Goal: Transaction & Acquisition: Register for event/course

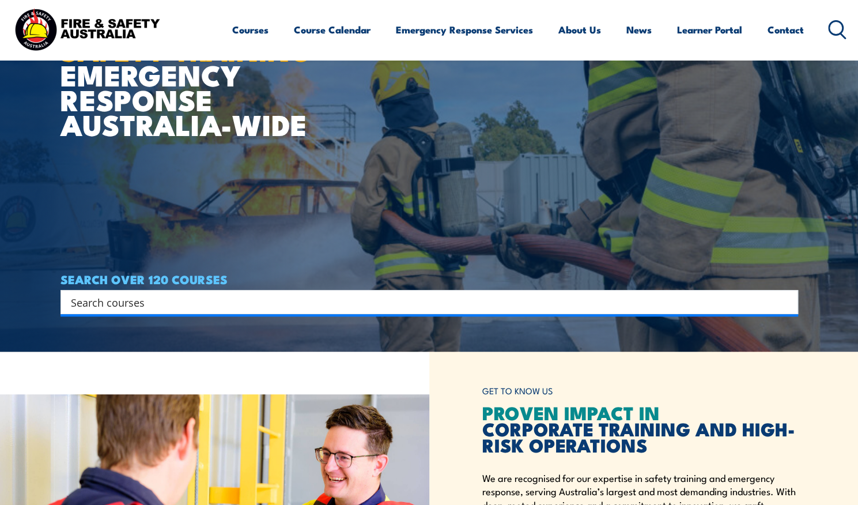
scroll to position [162, 0]
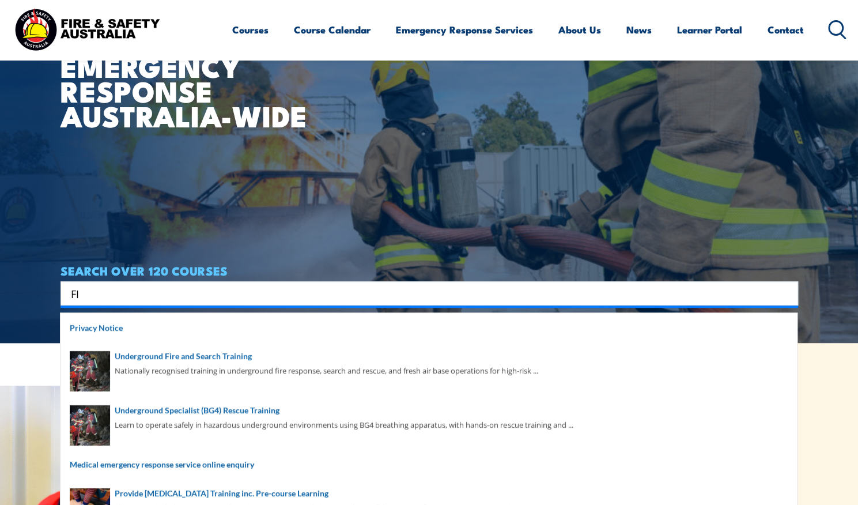
type input "F"
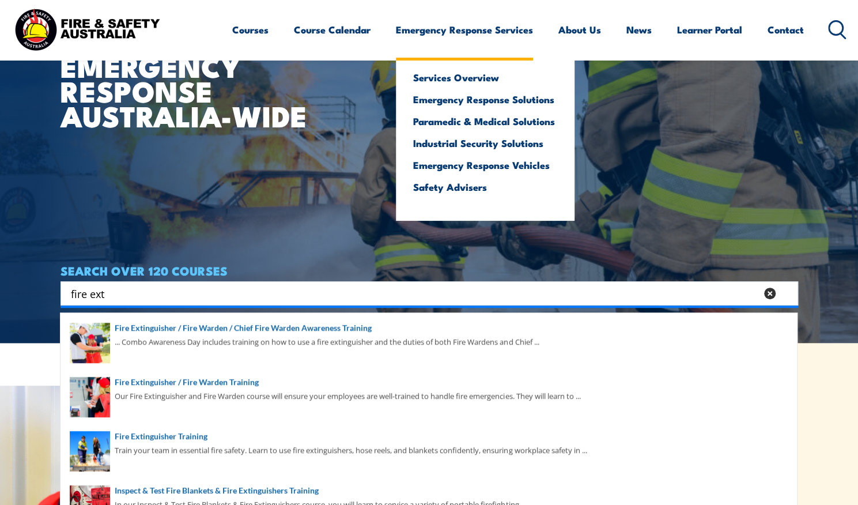
type input "fire ext"
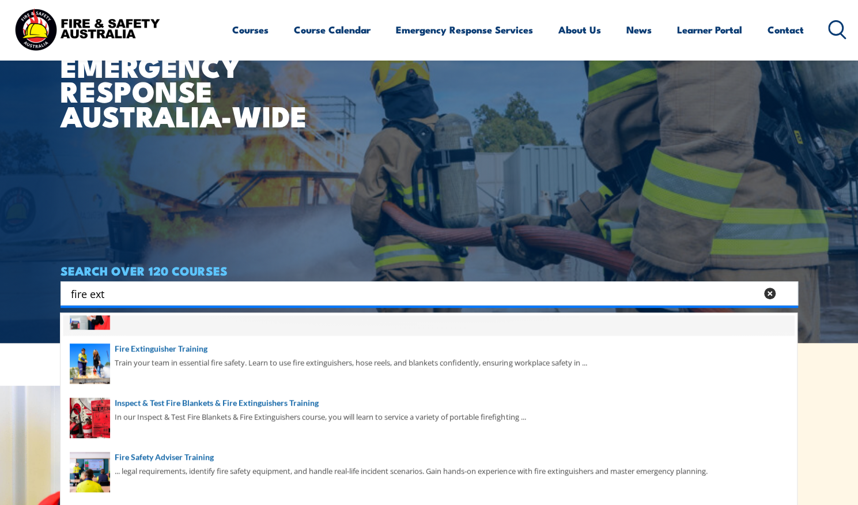
scroll to position [84, 0]
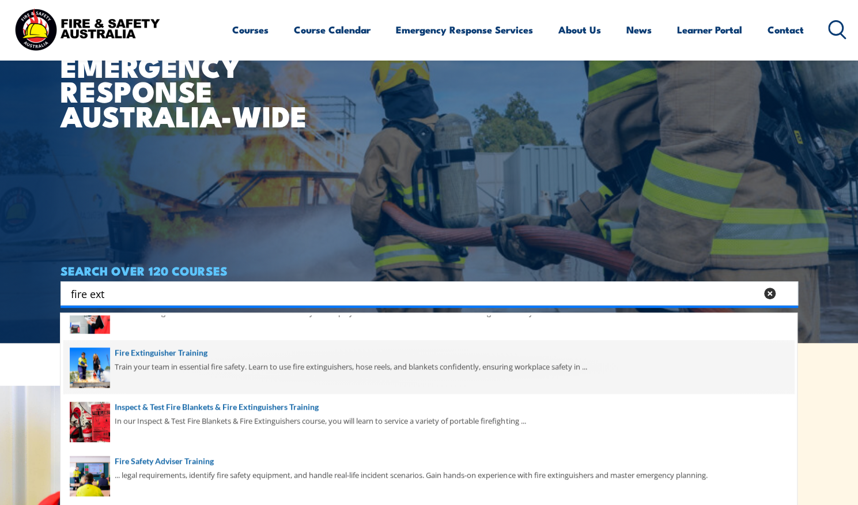
click at [158, 368] on span at bounding box center [428, 367] width 731 height 54
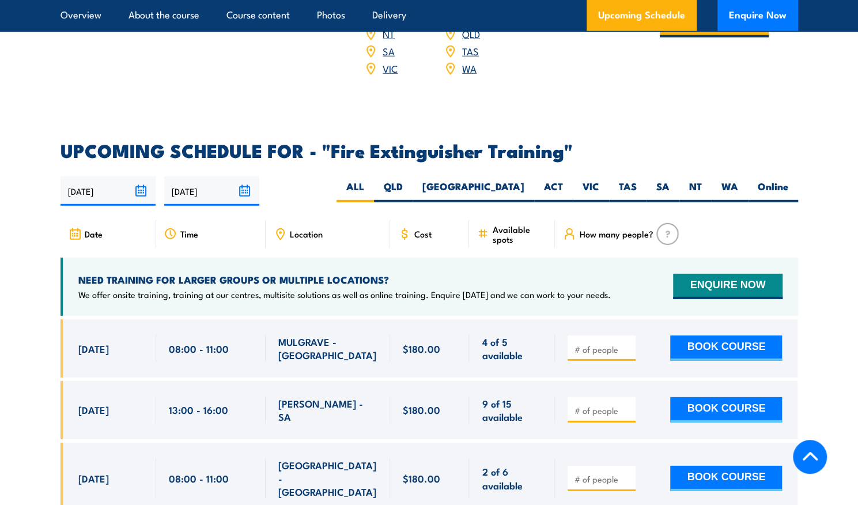
scroll to position [1799, 0]
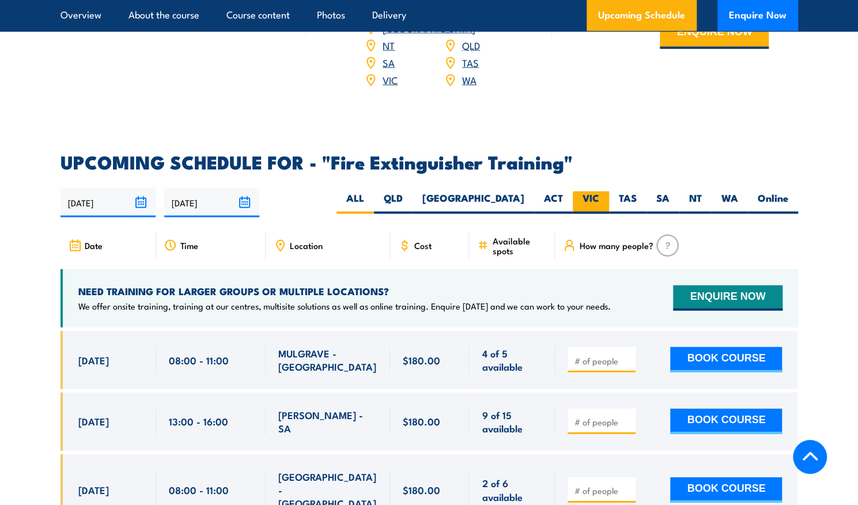
click at [590, 191] on label "VIC" at bounding box center [591, 202] width 36 height 22
click at [600, 191] on input "VIC" at bounding box center [603, 194] width 7 height 7
radio input "true"
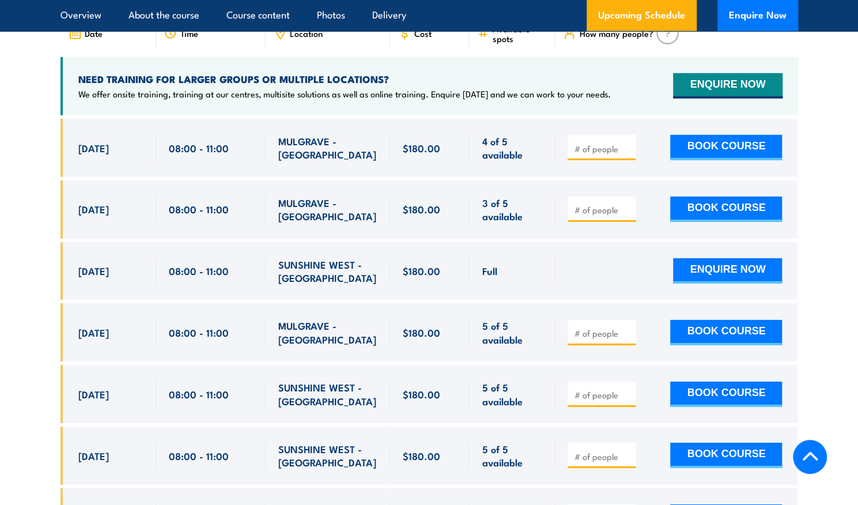
scroll to position [2010, 0]
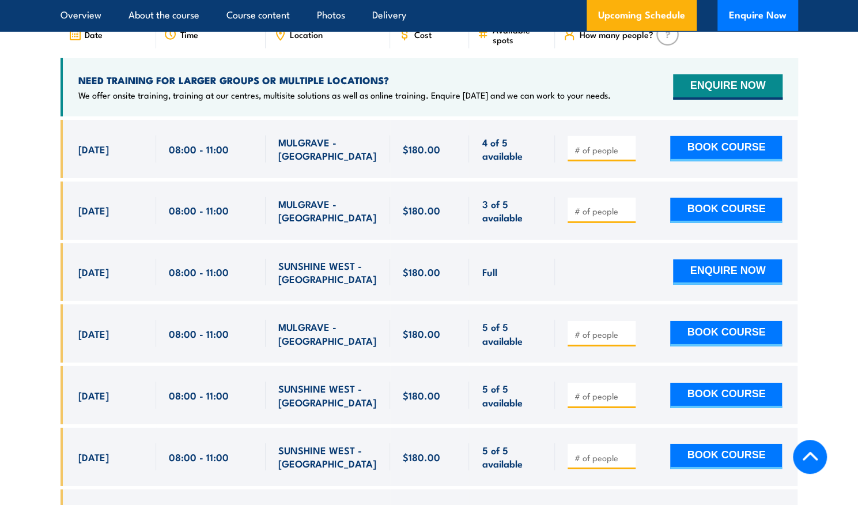
drag, startPoint x: 578, startPoint y: 191, endPoint x: 568, endPoint y: 197, distance: 10.9
click at [568, 198] on div at bounding box center [602, 210] width 68 height 25
click at [578, 205] on input "number" at bounding box center [603, 211] width 58 height 12
type input "1"
click at [695, 198] on button "BOOK COURSE" at bounding box center [726, 210] width 112 height 25
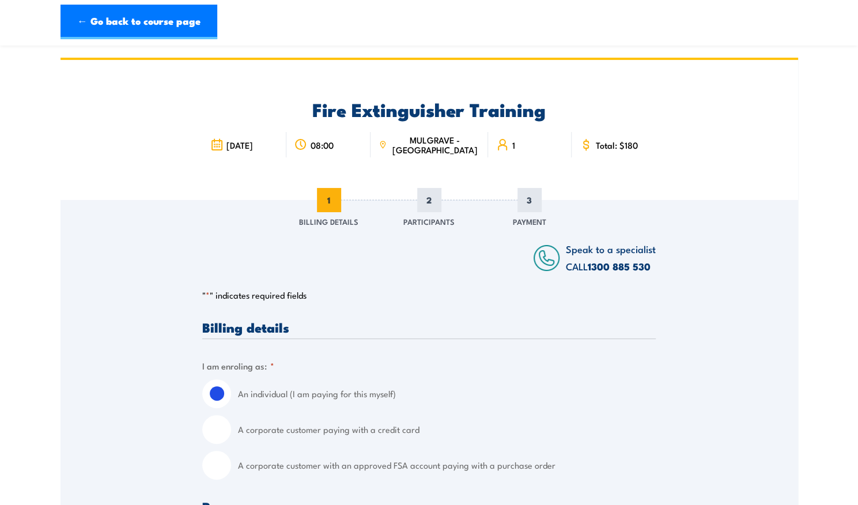
scroll to position [208, 0]
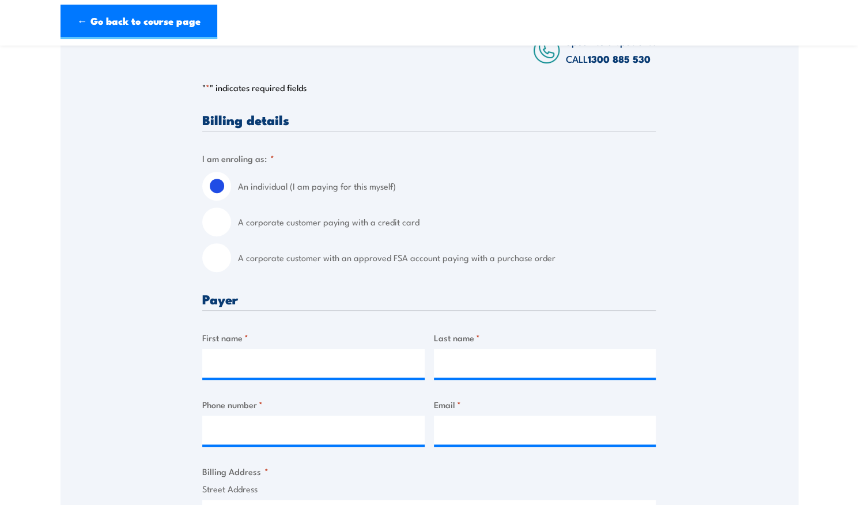
click at [217, 259] on input "A corporate customer with an approved FSA account paying with a purchase order" at bounding box center [216, 257] width 29 height 29
radio input "true"
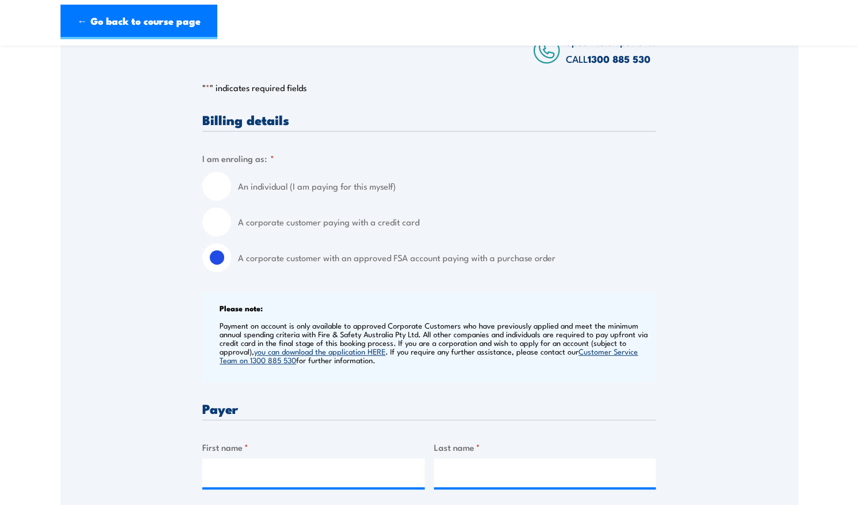
click at [217, 259] on input "A corporate customer with an approved FSA account paying with a purchase order" at bounding box center [216, 257] width 29 height 29
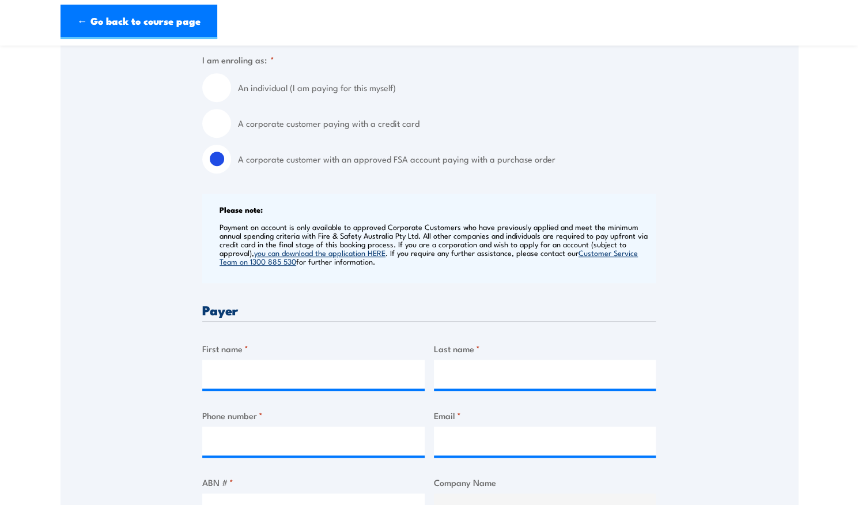
scroll to position [307, 0]
click at [262, 361] on input "First name *" at bounding box center [313, 373] width 223 height 29
type input "madeleine"
click at [474, 371] on input "Last name *" at bounding box center [545, 373] width 223 height 29
type input "lauder"
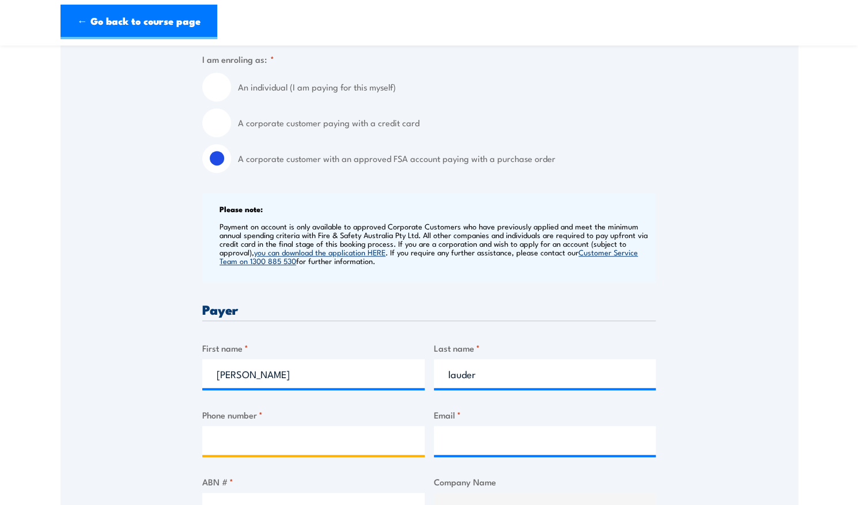
click at [250, 440] on input "Phone number *" at bounding box center [313, 440] width 223 height 29
type input "0447071510"
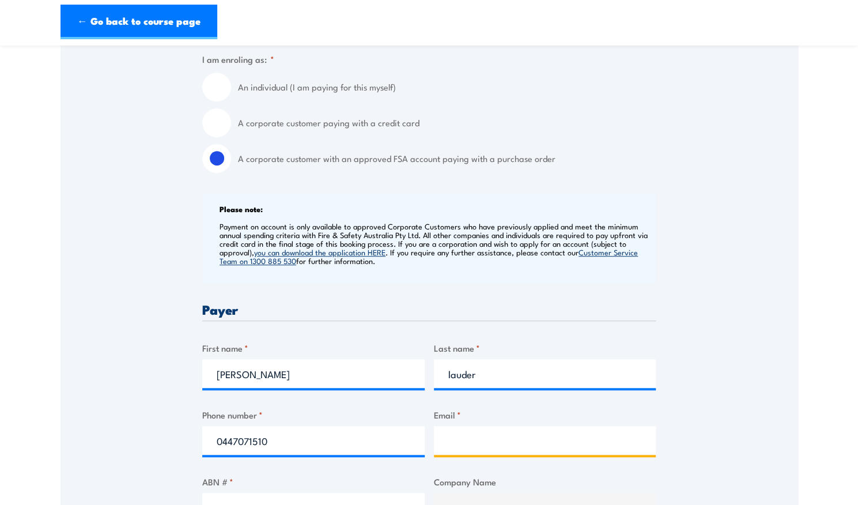
click at [487, 446] on input "Email *" at bounding box center [545, 440] width 223 height 29
type input "accounts@grilld.com.au"
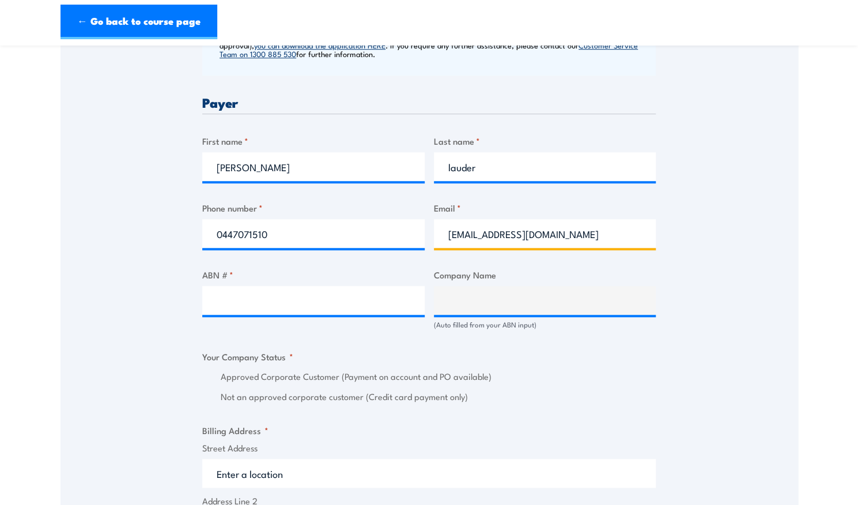
scroll to position [519, 0]
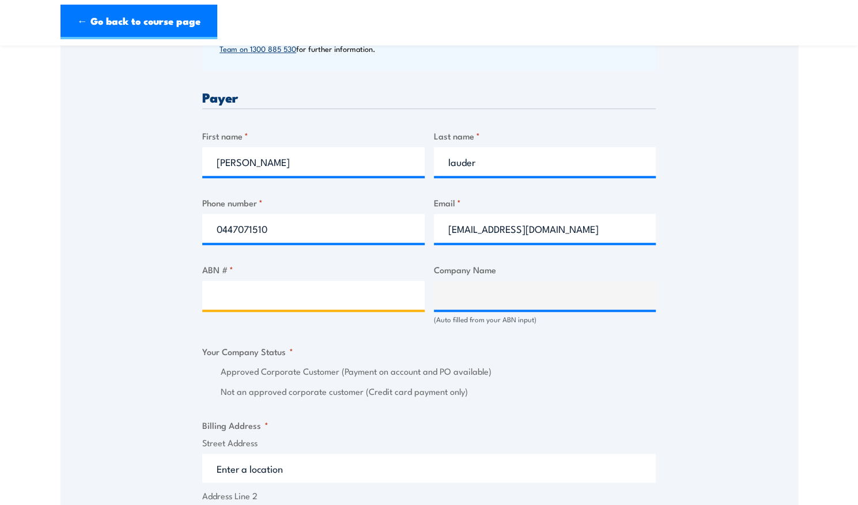
click at [332, 304] on input "ABN # *" at bounding box center [313, 295] width 223 height 29
type input "17106297394"
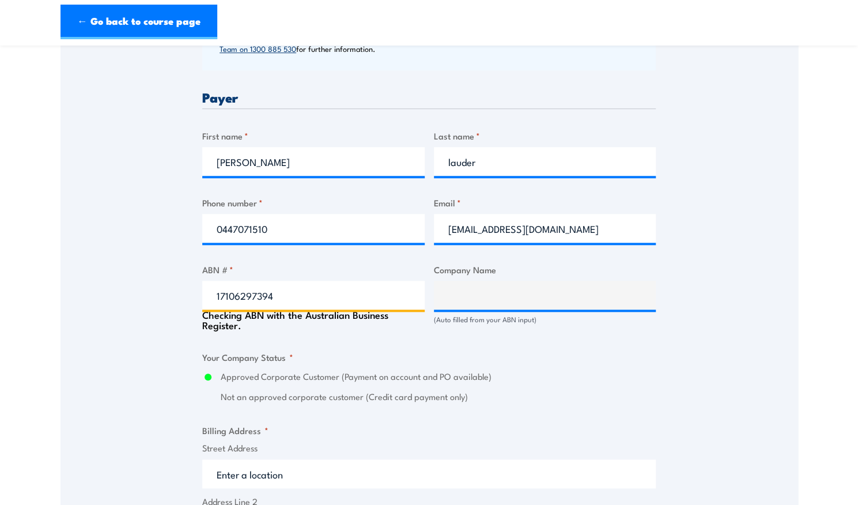
type input "GRILL'D PTY LTD"
radio input "true"
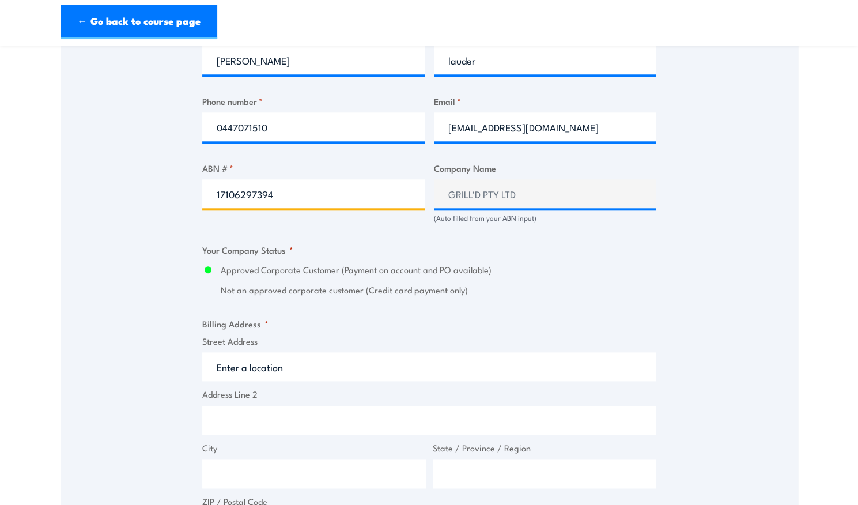
scroll to position [627, 0]
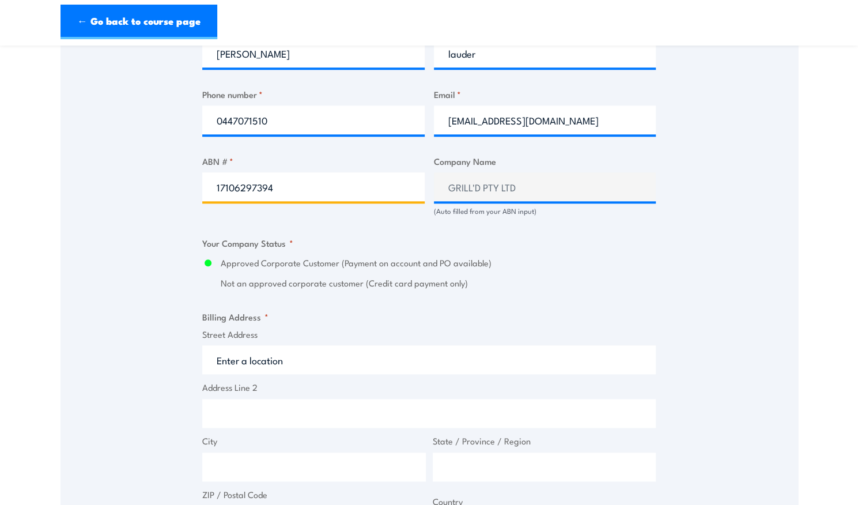
type input "17106297394"
click at [239, 359] on input "Street Address" at bounding box center [429, 359] width 454 height 29
type input "level 1 and 2 south building 8"
click at [244, 413] on input "Address Line 2" at bounding box center [429, 413] width 454 height 29
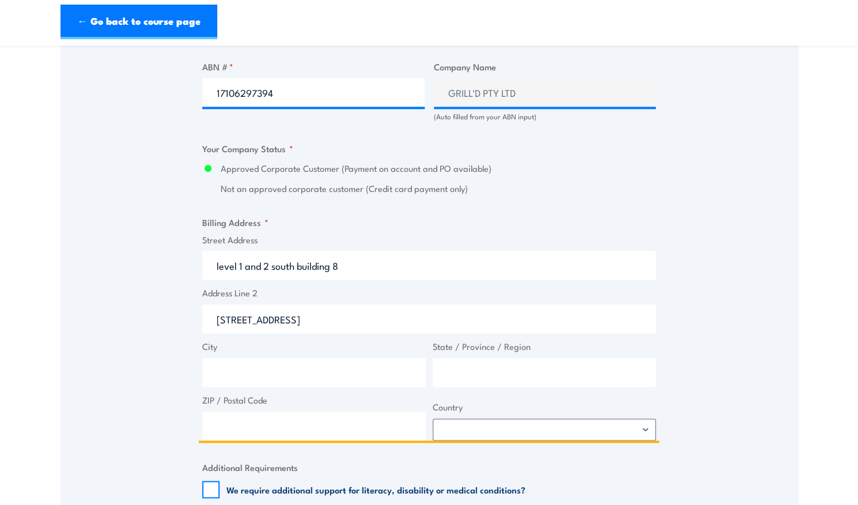
scroll to position [736, 0]
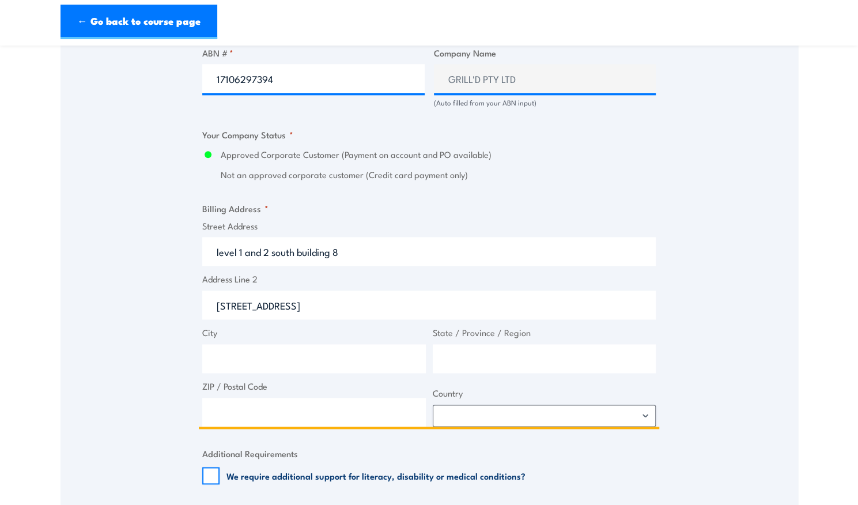
type input "658 church street"
click at [241, 356] on input "City" at bounding box center [314, 358] width 224 height 29
type input "richmond"
click at [461, 358] on input "State / Province / Region" at bounding box center [545, 358] width 224 height 29
type input "v"
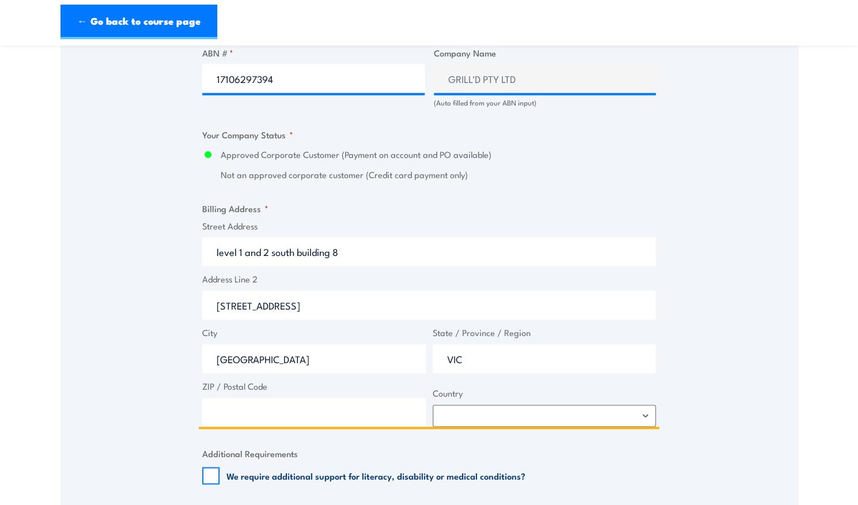
type input "VIC"
click at [245, 413] on input "ZIP / Postal Code" at bounding box center [314, 412] width 224 height 29
type input "3121"
click at [648, 416] on select "Afghanistan Albania Algeria American Samoa Andorra Angola Anguilla Antarctica A…" at bounding box center [545, 416] width 224 height 22
select select "Australia"
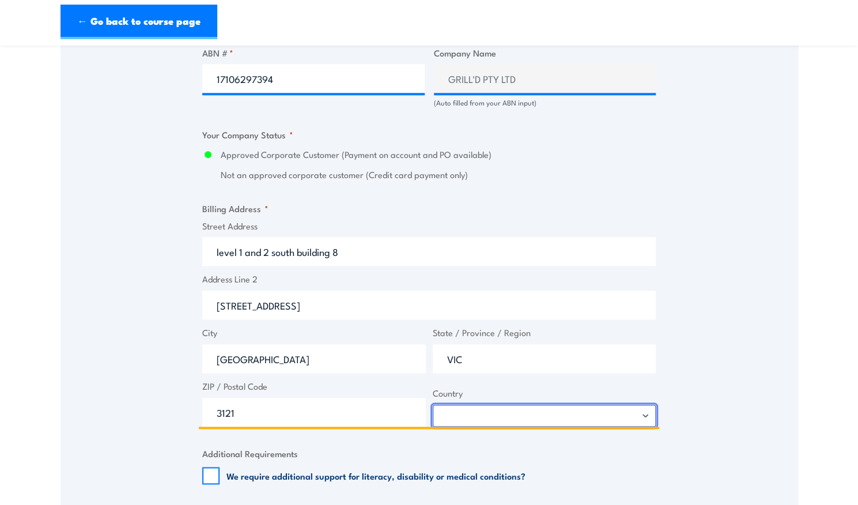
click at [433, 405] on select "Afghanistan Albania Algeria American Samoa Andorra Angola Anguilla Antarctica A…" at bounding box center [545, 416] width 224 height 22
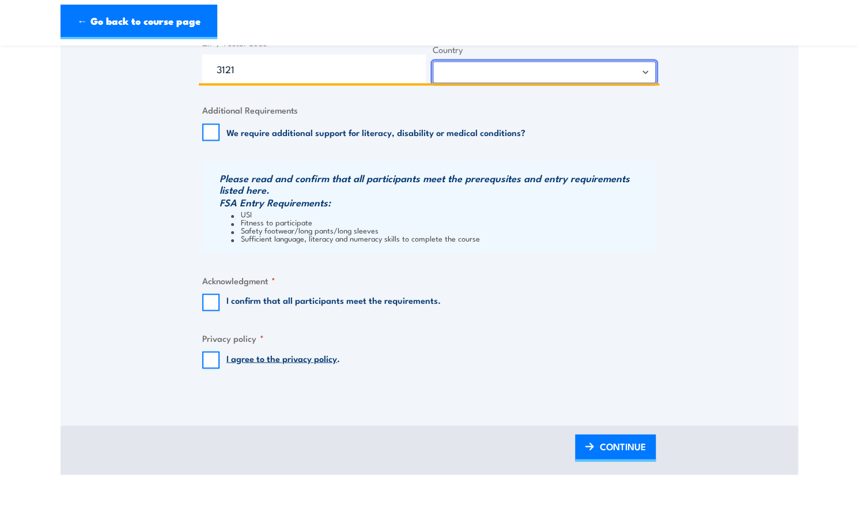
scroll to position [1084, 0]
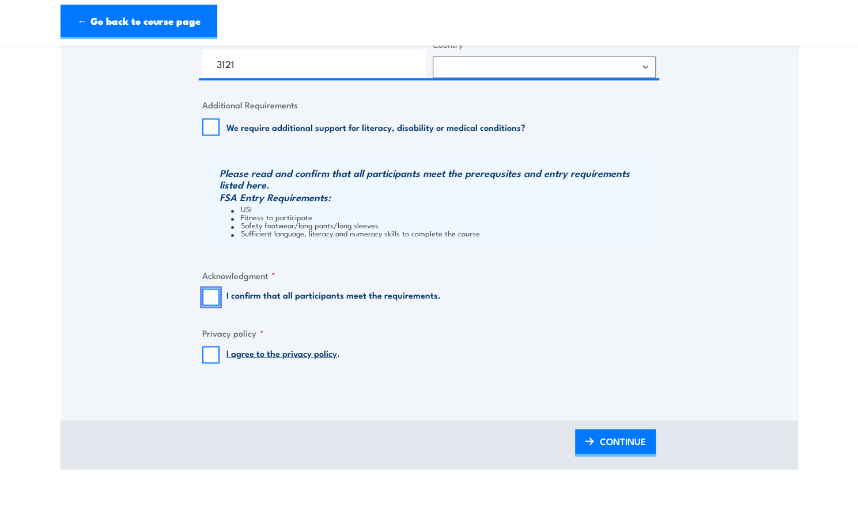
click at [210, 294] on input "I confirm that all participants meet the requirements." at bounding box center [210, 296] width 17 height 17
checkbox input "true"
click at [213, 352] on input "I agree to the privacy policy ." at bounding box center [210, 354] width 17 height 17
checkbox input "true"
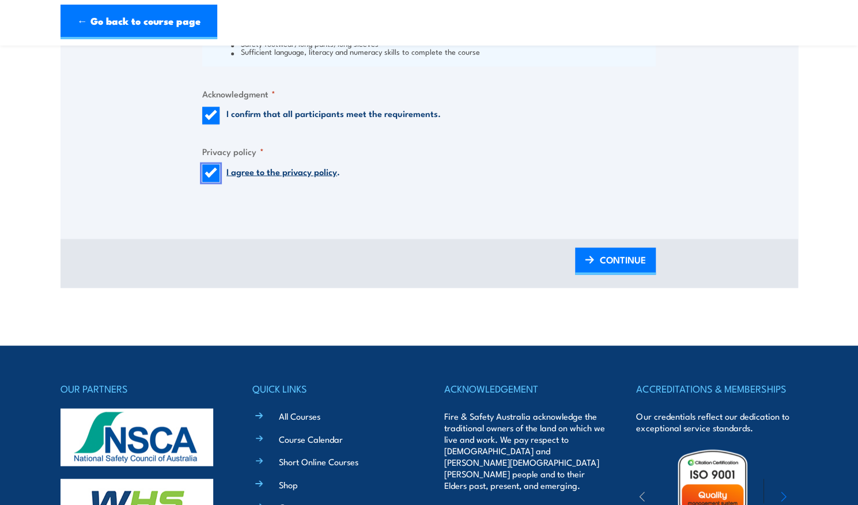
scroll to position [1267, 0]
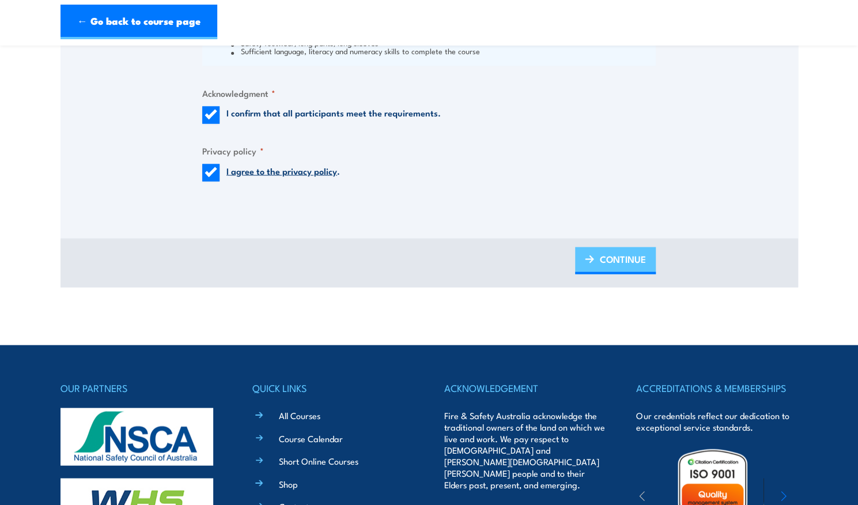
click at [604, 266] on span "CONTINUE" at bounding box center [623, 258] width 46 height 31
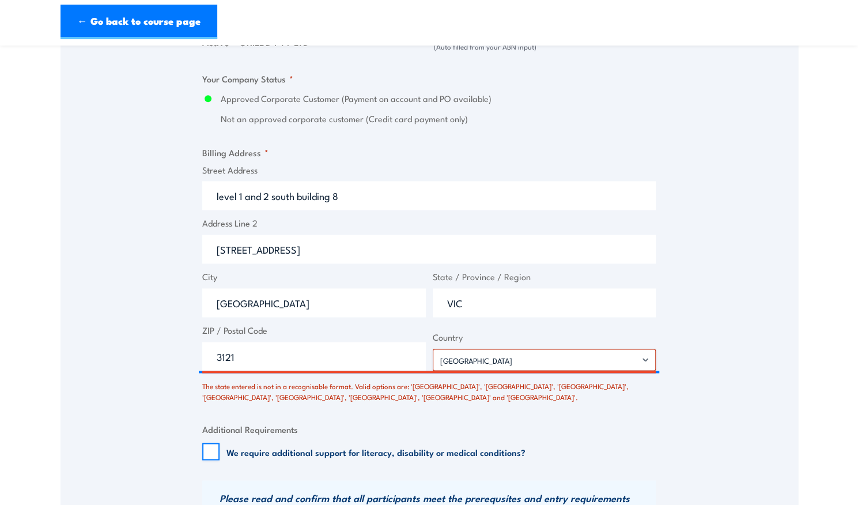
scroll to position [838, 0]
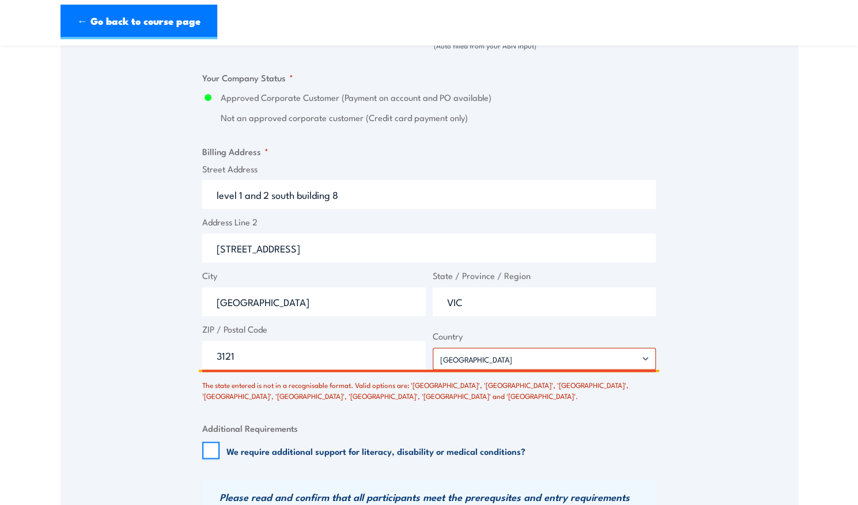
click at [469, 296] on input "VIC" at bounding box center [545, 301] width 224 height 29
type input "V"
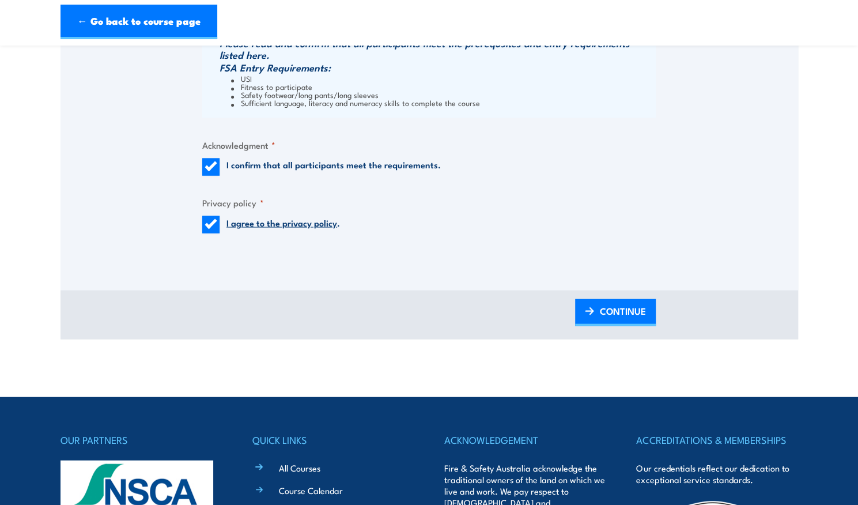
scroll to position [1292, 0]
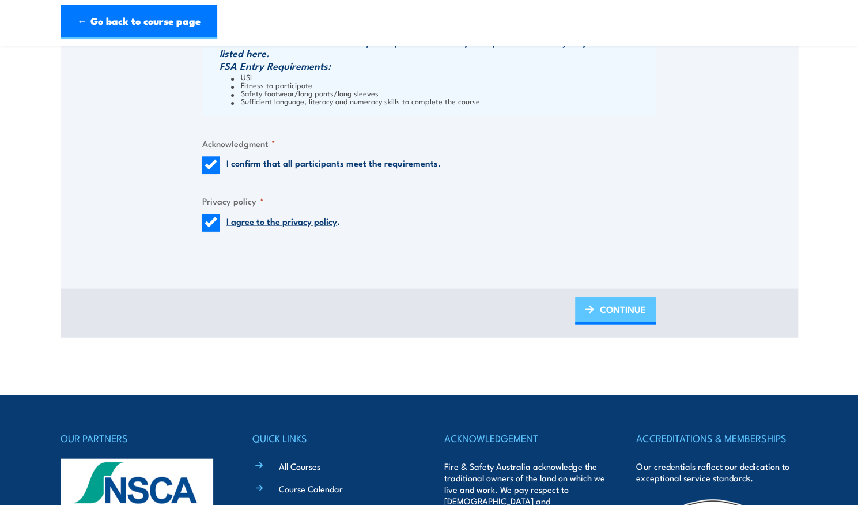
type input "Victoria"
click at [638, 312] on span "CONTINUE" at bounding box center [623, 309] width 46 height 31
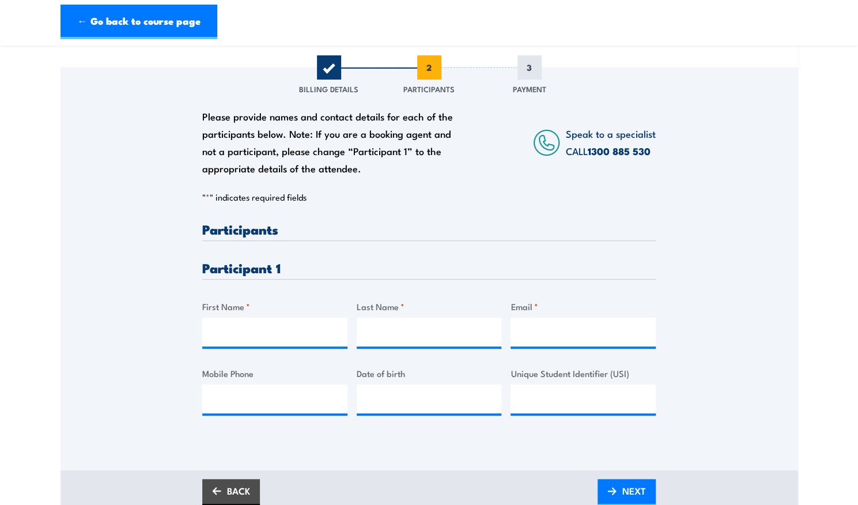
scroll to position [134, 0]
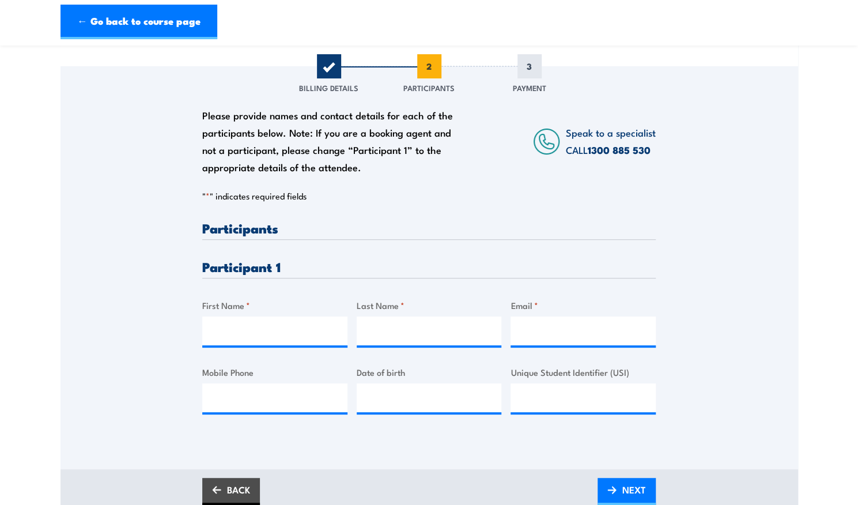
click at [266, 306] on label "First Name *" at bounding box center [274, 305] width 145 height 13
click at [266, 316] on input "First Name *" at bounding box center [274, 330] width 145 height 29
type input "madeleine"
click at [372, 333] on input "Last Name *" at bounding box center [429, 330] width 145 height 29
type input "lauder"
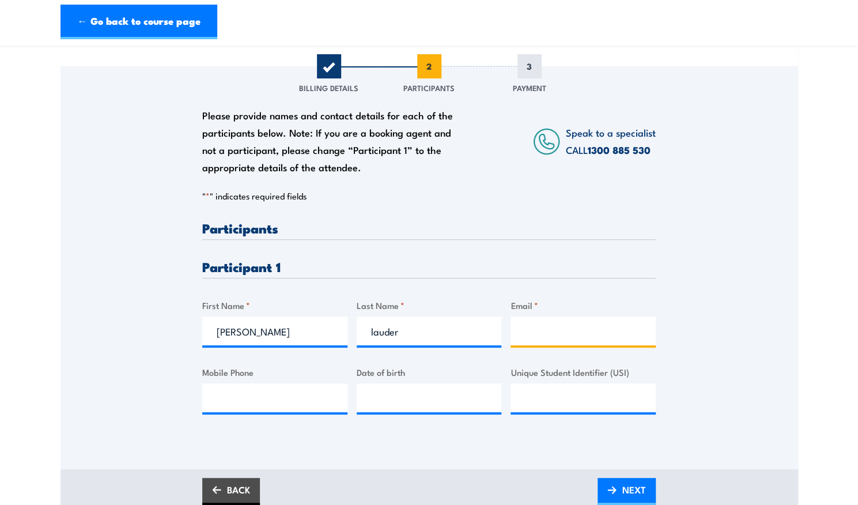
click at [530, 335] on input "Email *" at bounding box center [583, 330] width 145 height 29
type input "madeleine.lauder03@gmail.com"
click at [270, 398] on input "Mobile Phone" at bounding box center [274, 397] width 145 height 29
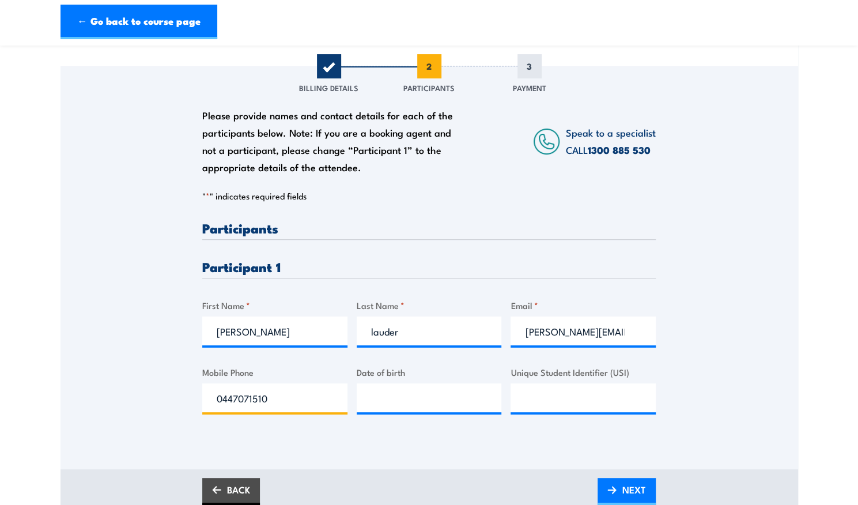
type input "0447071510"
click at [384, 388] on input "__/__/____" at bounding box center [429, 397] width 145 height 29
type input "15/10/2003"
click at [542, 405] on input "Unique Student Identifier (USI)" at bounding box center [583, 397] width 145 height 29
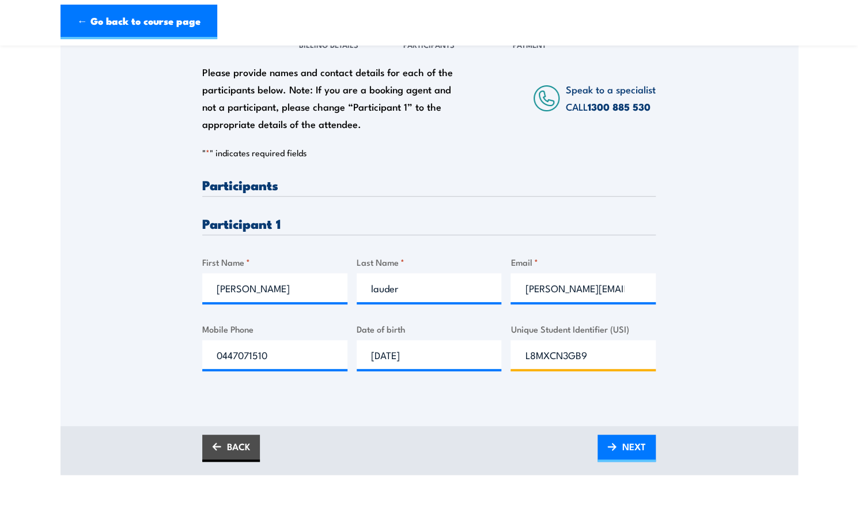
scroll to position [197, 0]
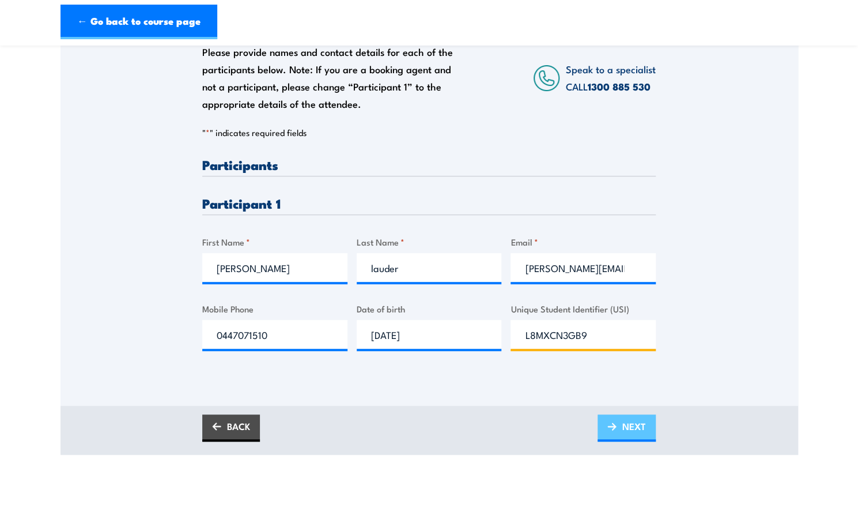
type input "L8MXCN3GB9"
click at [641, 431] on span "NEXT" at bounding box center [635, 426] width 24 height 31
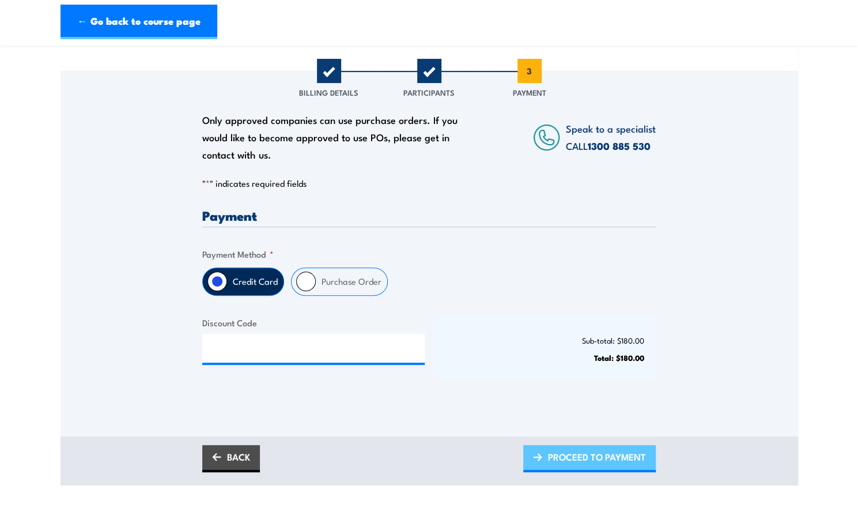
scroll to position [132, 0]
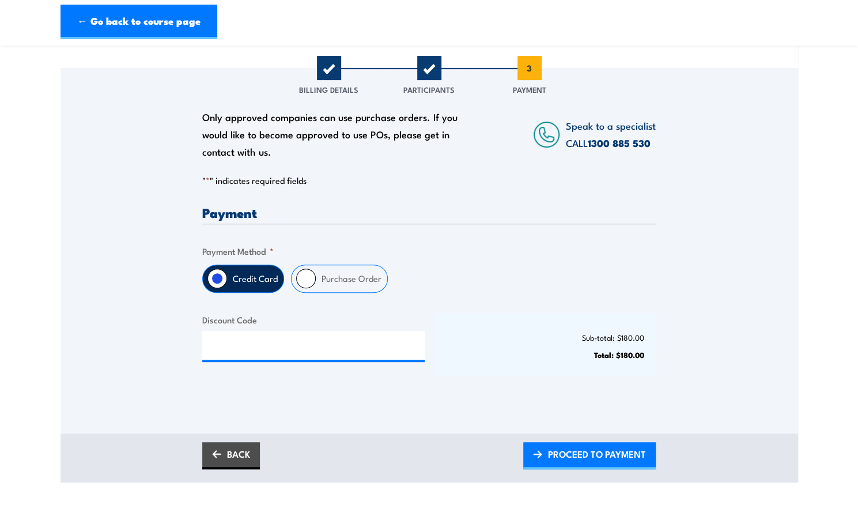
click at [306, 279] on input "Purchase Order" at bounding box center [306, 279] width 20 height 20
radio input "true"
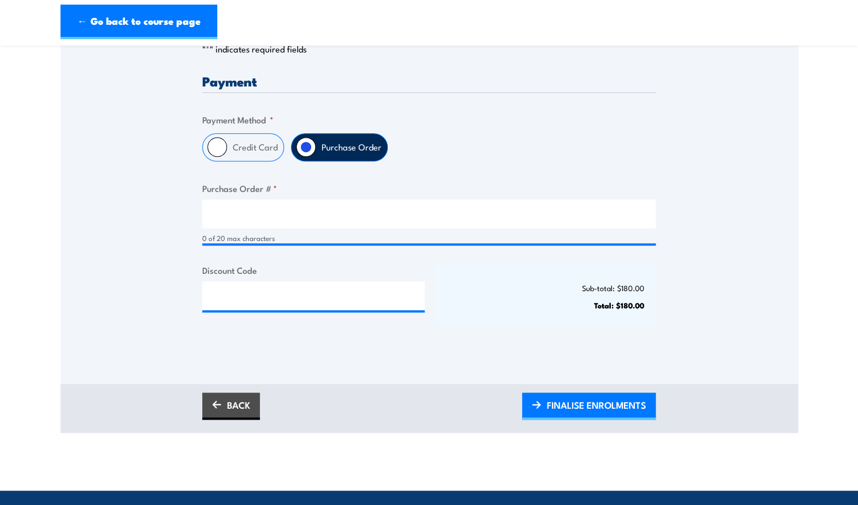
scroll to position [262, 0]
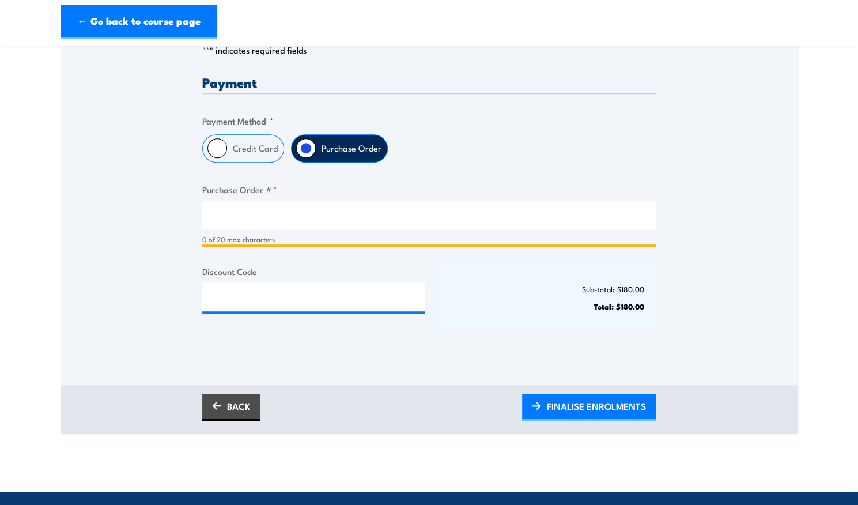
click at [253, 213] on input "Purchase Order # *" at bounding box center [429, 215] width 454 height 29
type input "M"
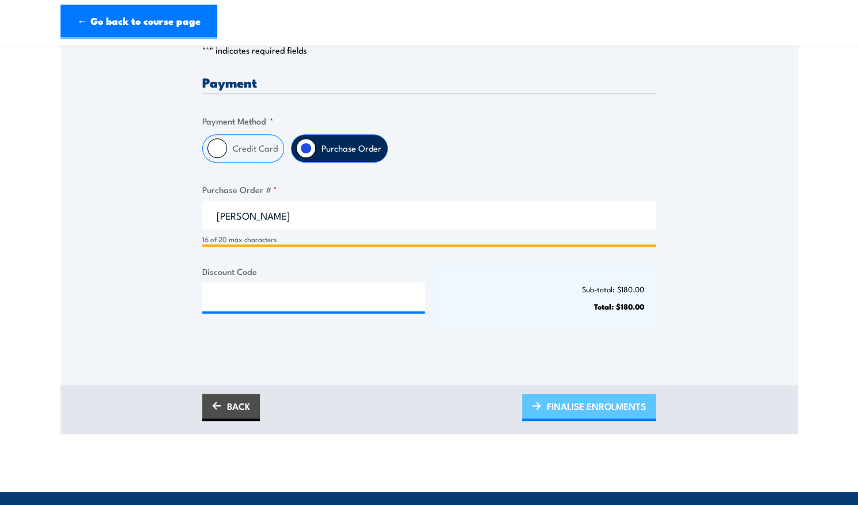
type input "Madeleine Lauder"
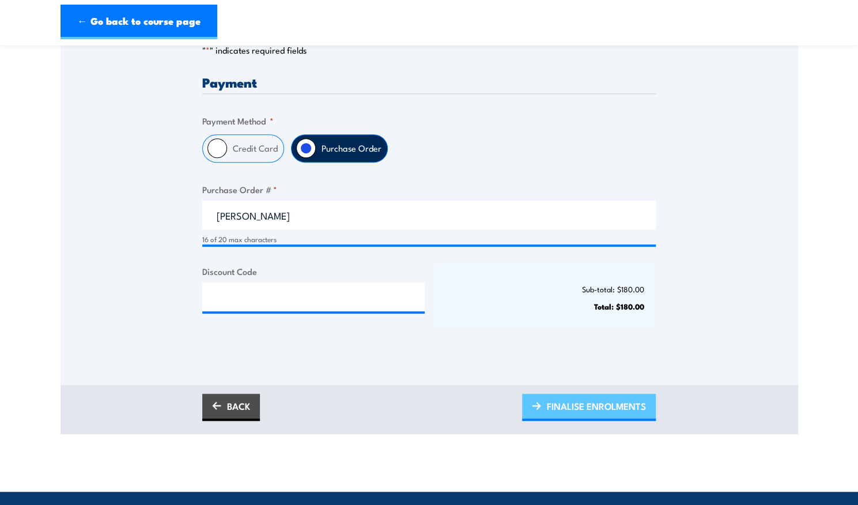
click at [575, 404] on span "FINALISE ENROLMENTS" at bounding box center [596, 406] width 99 height 31
click at [541, 404] on img at bounding box center [536, 406] width 9 height 8
